Goal: Transaction & Acquisition: Purchase product/service

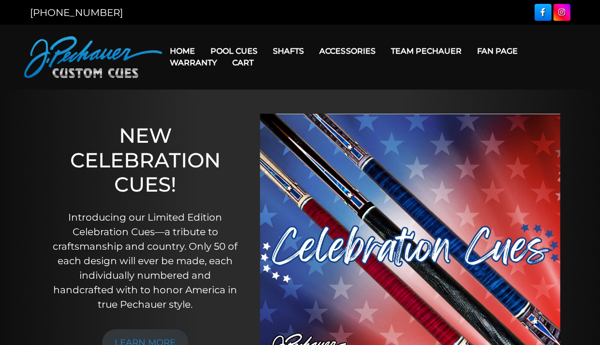
click at [232, 51] on link "Cart" at bounding box center [243, 62] width 37 height 25
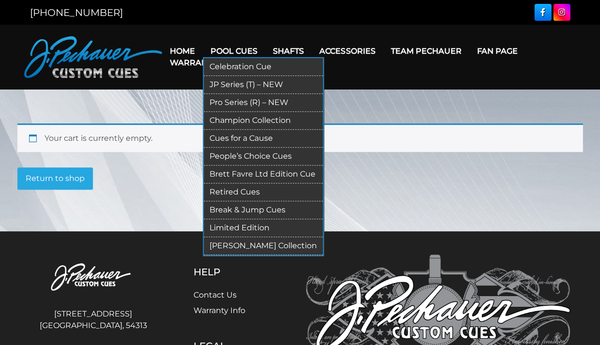
click at [227, 206] on link "Break & Jump Cues" at bounding box center [263, 210] width 119 height 18
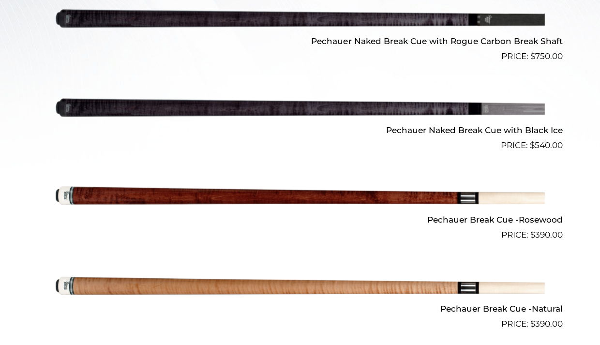
scroll to position [382, 0]
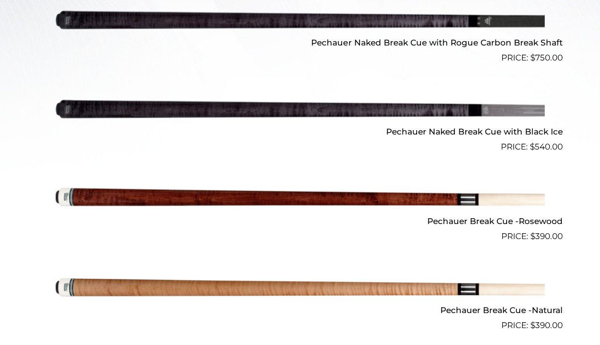
click at [291, 180] on img at bounding box center [300, 197] width 489 height 81
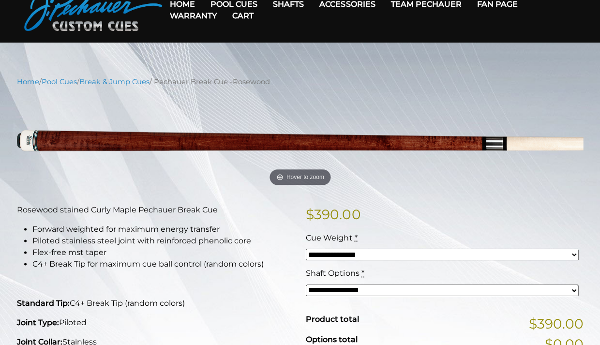
scroll to position [45, 0]
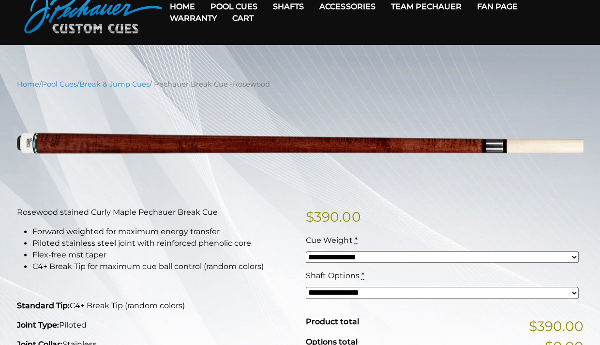
drag, startPoint x: 104, startPoint y: 71, endPoint x: 45, endPoint y: 70, distance: 59.0
drag, startPoint x: 103, startPoint y: 68, endPoint x: 40, endPoint y: 67, distance: 62.9
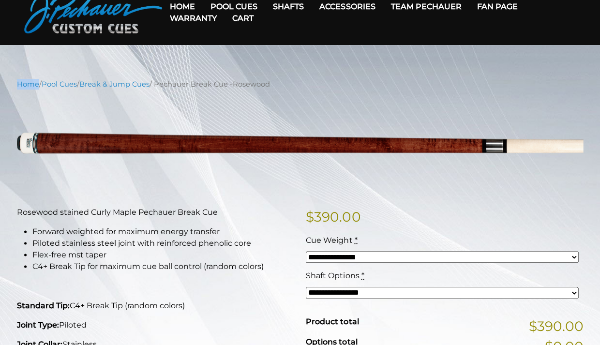
drag, startPoint x: 40, startPoint y: 67, endPoint x: 88, endPoint y: 72, distance: 48.6
